Goal: Task Accomplishment & Management: Manage account settings

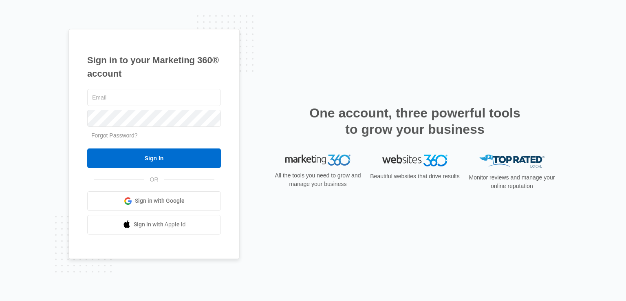
click at [181, 88] on div at bounding box center [154, 97] width 134 height 20
click at [175, 94] on input "text" at bounding box center [154, 97] width 134 height 17
click at [254, 114] on div "Sign in to your Marketing 360® account Forgot Password? Sign In OR" at bounding box center [312, 150] width 489 height 243
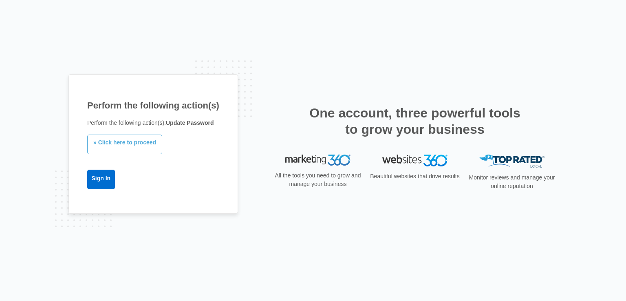
click at [127, 146] on link "» Click here to proceed" at bounding box center [124, 145] width 75 height 20
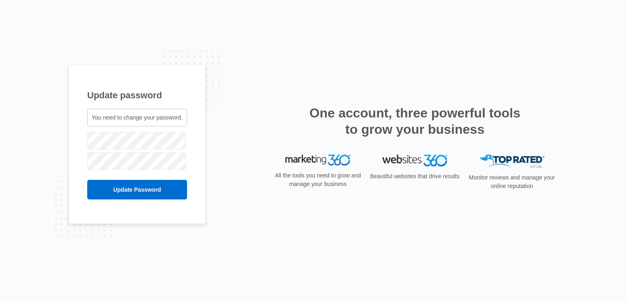
click at [152, 116] on span "You need to change your password." at bounding box center [137, 117] width 91 height 7
click at [146, 191] on input "Update Password" at bounding box center [137, 190] width 100 height 20
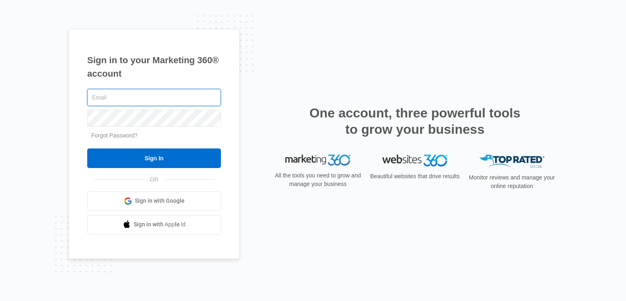
click at [135, 97] on input "text" at bounding box center [154, 97] width 134 height 17
type input "[PERSON_NAME][EMAIL_ADDRESS][DOMAIN_NAME]"
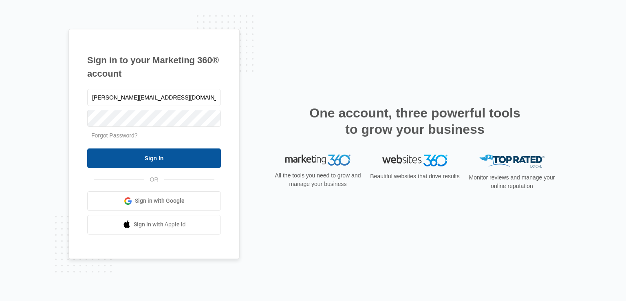
click at [186, 160] on input "Sign In" at bounding box center [154, 158] width 134 height 20
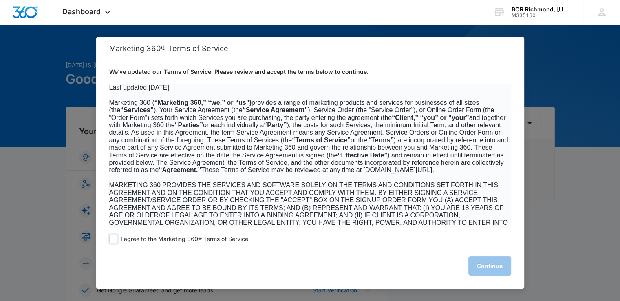
drag, startPoint x: 120, startPoint y: 236, endPoint x: 158, endPoint y: 241, distance: 38.5
click at [119, 236] on label "I agree to the Marketing 360® Terms of Service" at bounding box center [178, 239] width 139 height 8
click at [117, 236] on input "I agree to the Marketing 360® Terms of Service" at bounding box center [113, 239] width 8 height 8
checkbox input "true"
click at [490, 266] on button "Continue" at bounding box center [489, 266] width 43 height 20
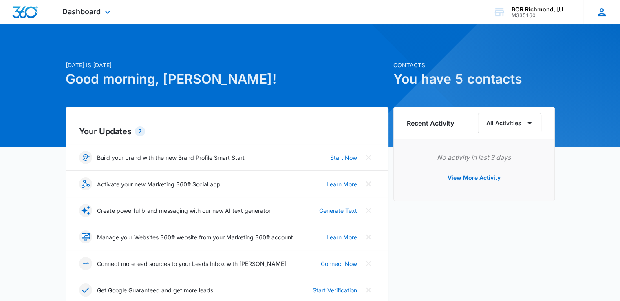
click at [605, 16] on icon at bounding box center [602, 12] width 12 height 12
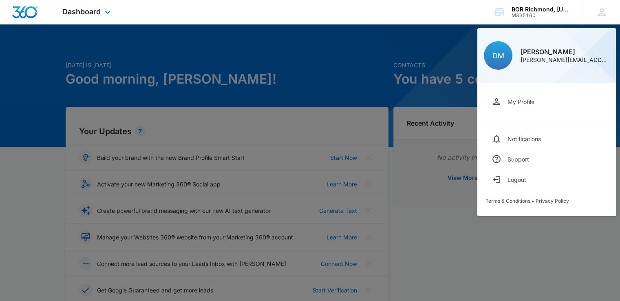
click at [439, 17] on div "Dashboard Apps Reputation Forms CRM Email Social Ads Files Brand Settings BOR […" at bounding box center [310, 12] width 620 height 24
click at [530, 239] on div at bounding box center [310, 150] width 620 height 301
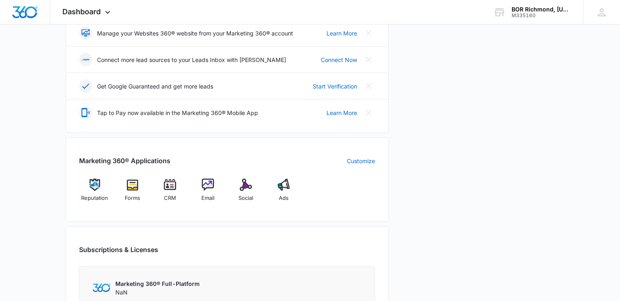
scroll to position [245, 0]
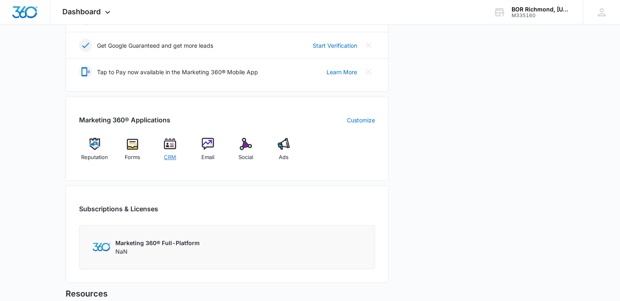
click at [176, 147] on div "CRM" at bounding box center [170, 152] width 31 height 29
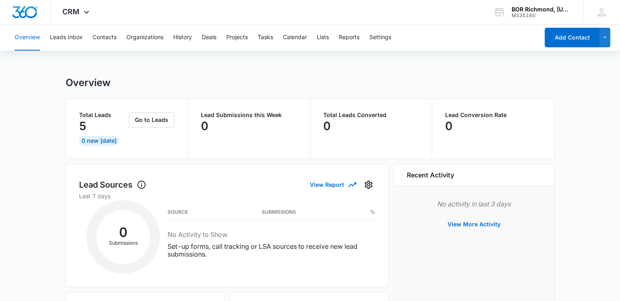
click at [245, 86] on div "Overview" at bounding box center [310, 83] width 489 height 12
click at [609, 41] on button "button" at bounding box center [605, 38] width 11 height 20
click at [500, 78] on div "Overview" at bounding box center [310, 83] width 489 height 12
